Goal: Navigation & Orientation: Find specific page/section

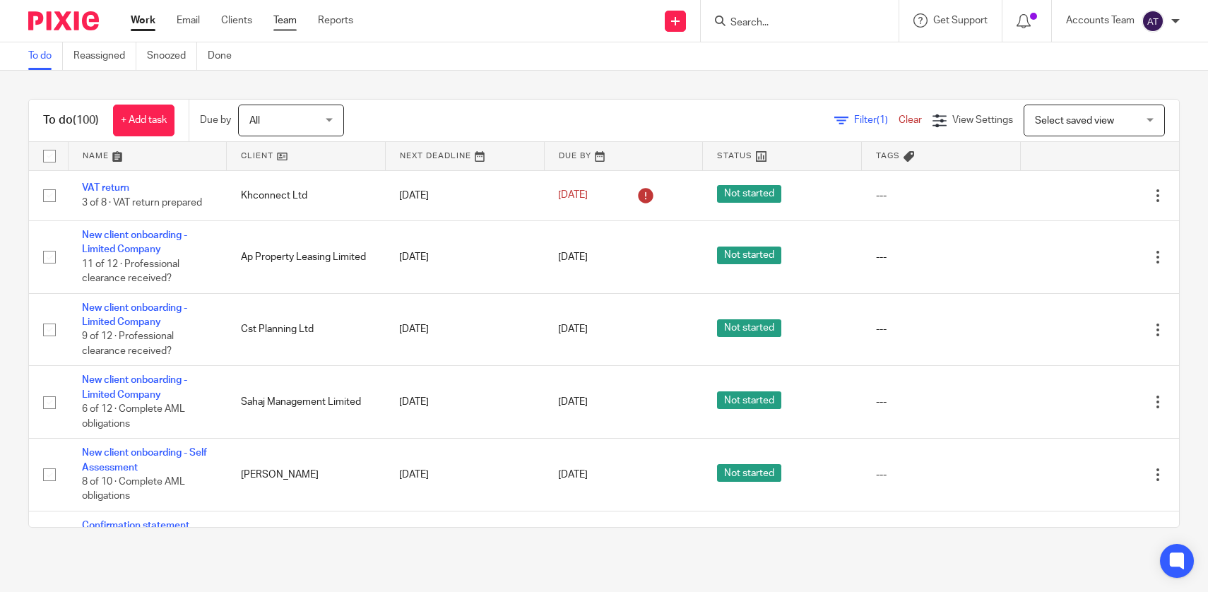
click at [291, 20] on link "Team" at bounding box center [284, 20] width 23 height 14
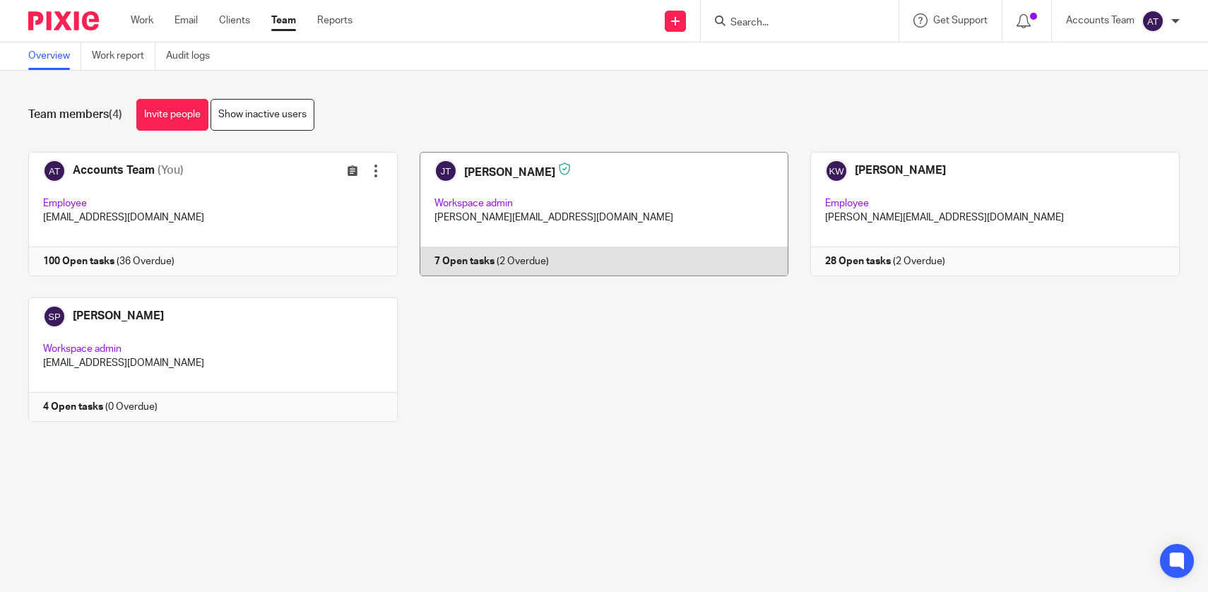
click at [548, 196] on link at bounding box center [593, 214] width 391 height 124
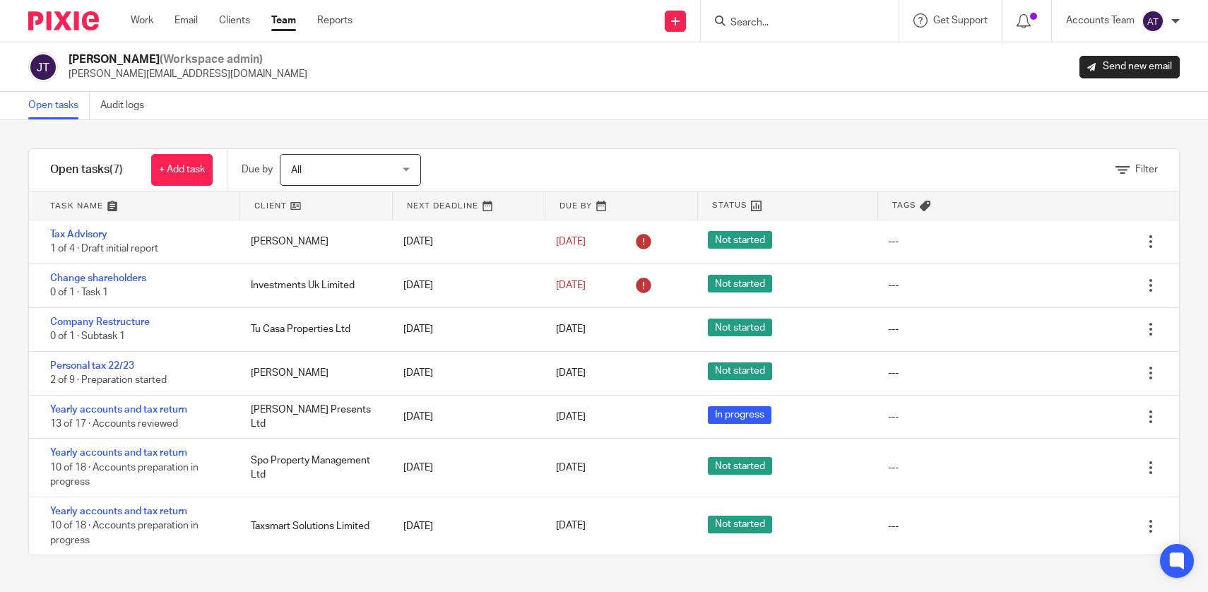
click at [543, 161] on div "Filter" at bounding box center [817, 170] width 723 height 42
click at [295, 25] on link "Team" at bounding box center [283, 20] width 25 height 14
